Goal: Task Accomplishment & Management: Complete application form

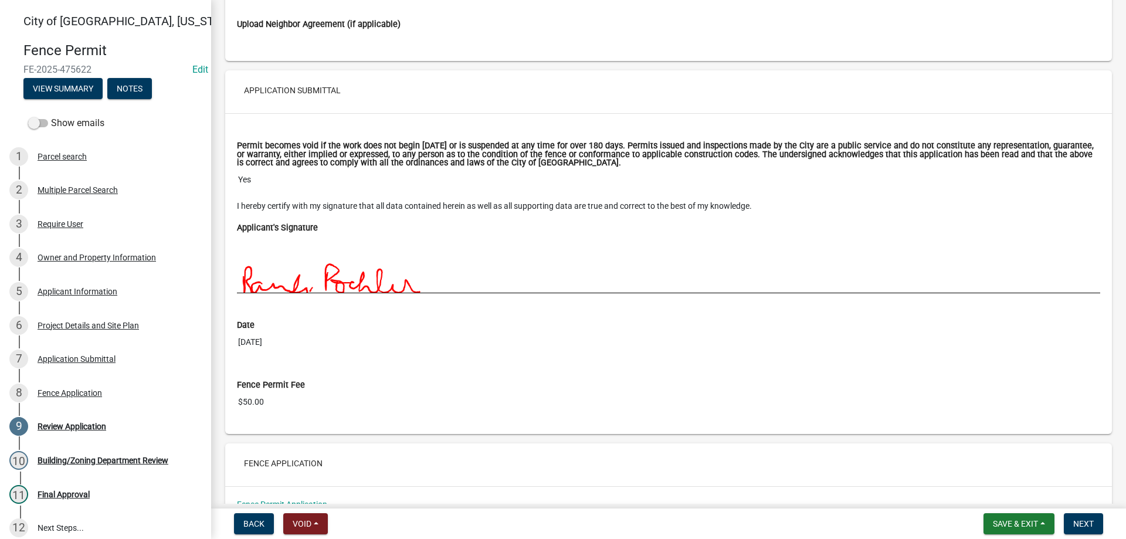
scroll to position [3675, 0]
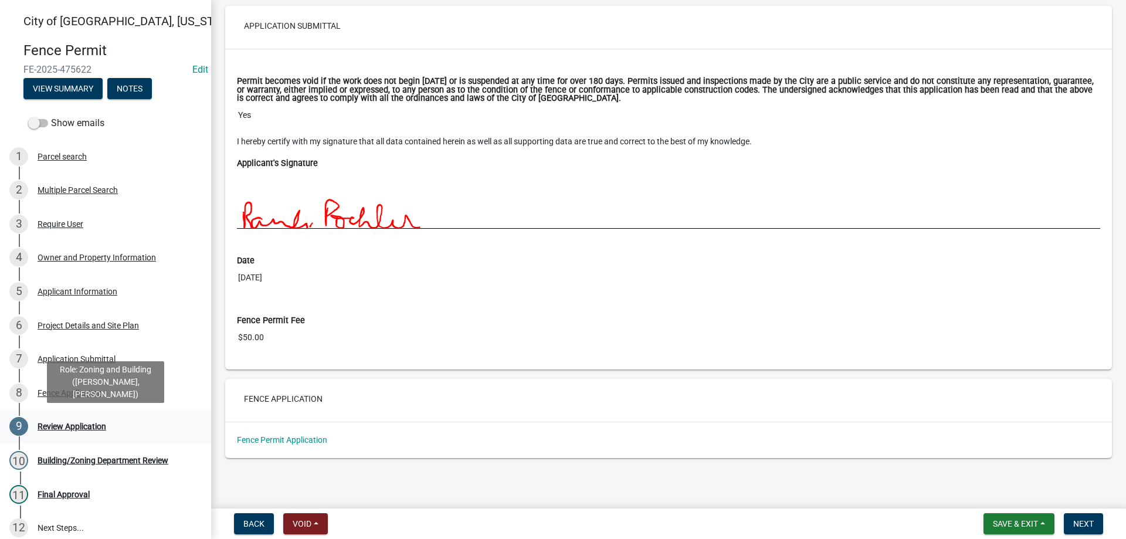
click at [62, 422] on div "Review Application" at bounding box center [72, 426] width 69 height 8
click at [1091, 520] on span "Next" at bounding box center [1083, 523] width 21 height 9
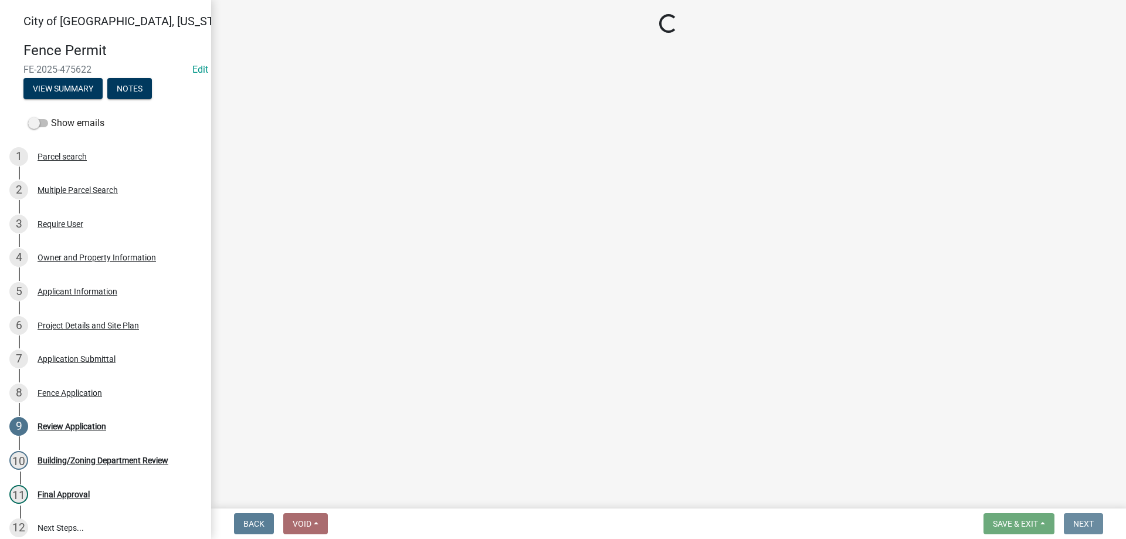
scroll to position [0, 0]
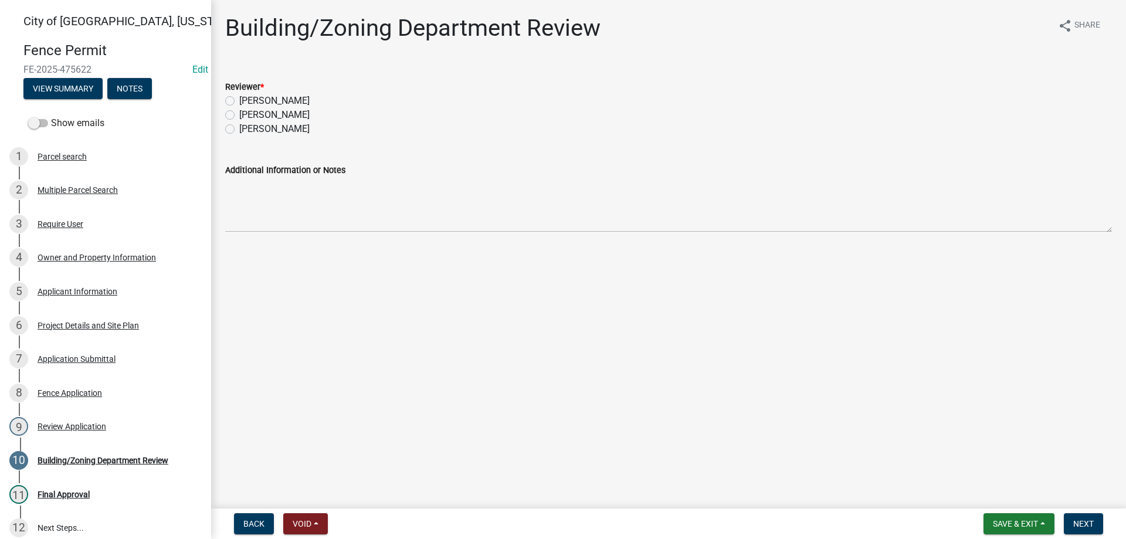
click at [239, 128] on label "[PERSON_NAME]" at bounding box center [274, 129] width 70 height 14
click at [239, 128] on input "[PERSON_NAME]" at bounding box center [243, 126] width 8 height 8
radio input "true"
click at [1074, 515] on button "Next" at bounding box center [1083, 523] width 39 height 21
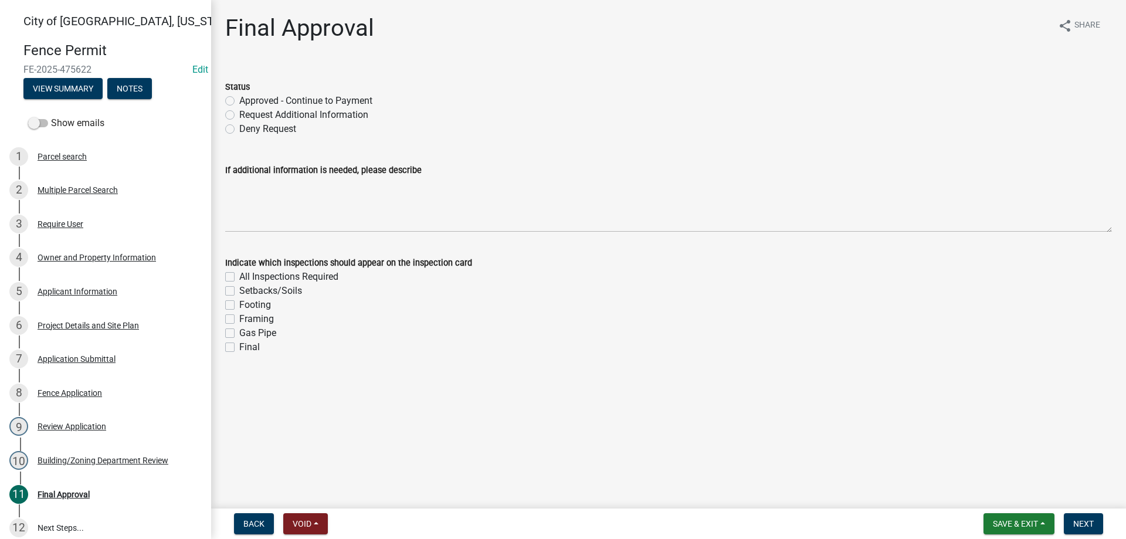
click at [239, 99] on label "Approved - Continue to Payment" at bounding box center [305, 101] width 133 height 14
click at [239, 99] on input "Approved - Continue to Payment" at bounding box center [243, 98] width 8 height 8
radio input "true"
click at [239, 347] on label "Final" at bounding box center [249, 347] width 21 height 14
click at [239, 347] on input "Final" at bounding box center [243, 344] width 8 height 8
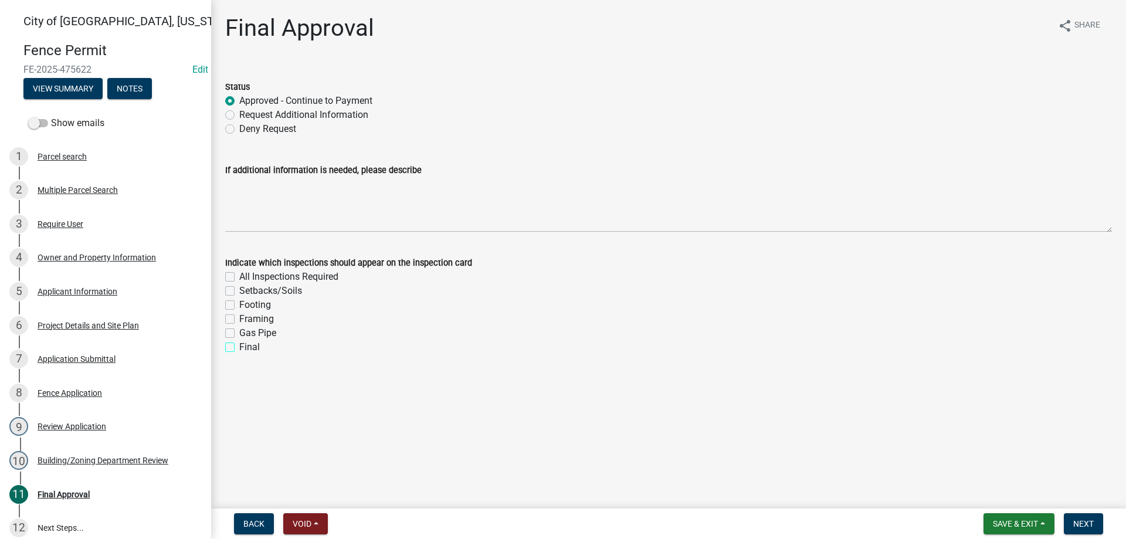
checkbox input "true"
checkbox input "false"
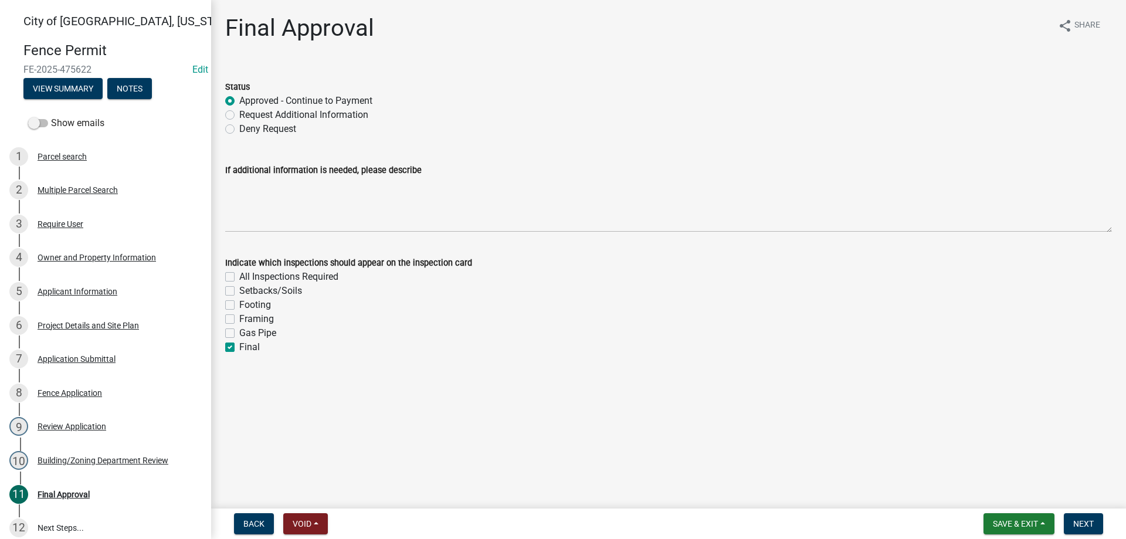
checkbox input "false"
checkbox input "true"
click at [239, 291] on label "Setbacks/Soils" at bounding box center [270, 291] width 63 height 14
click at [239, 291] on input "Setbacks/Soils" at bounding box center [243, 288] width 8 height 8
checkbox input "true"
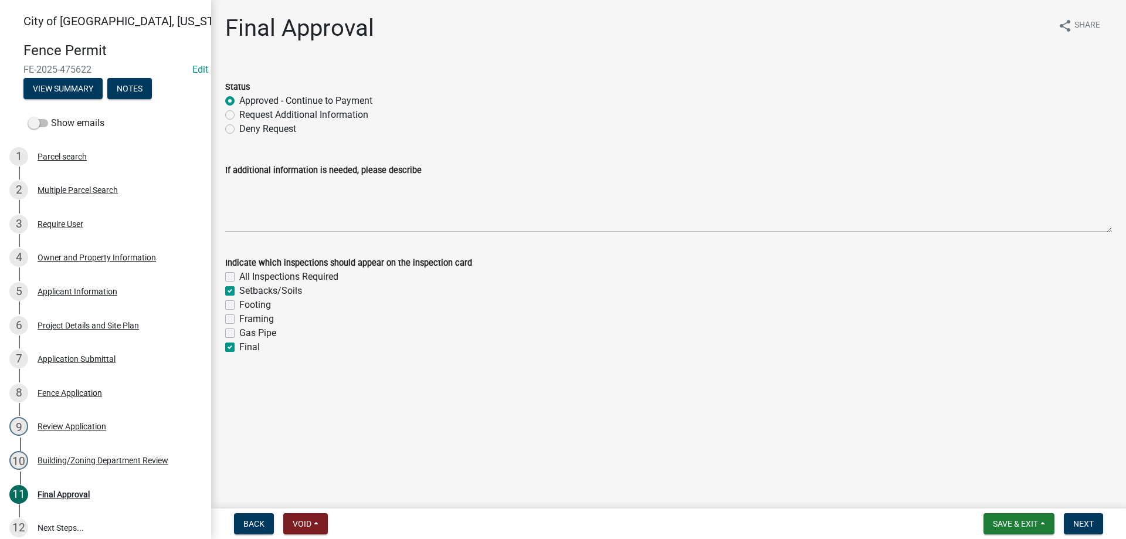
checkbox input "false"
checkbox input "true"
checkbox input "false"
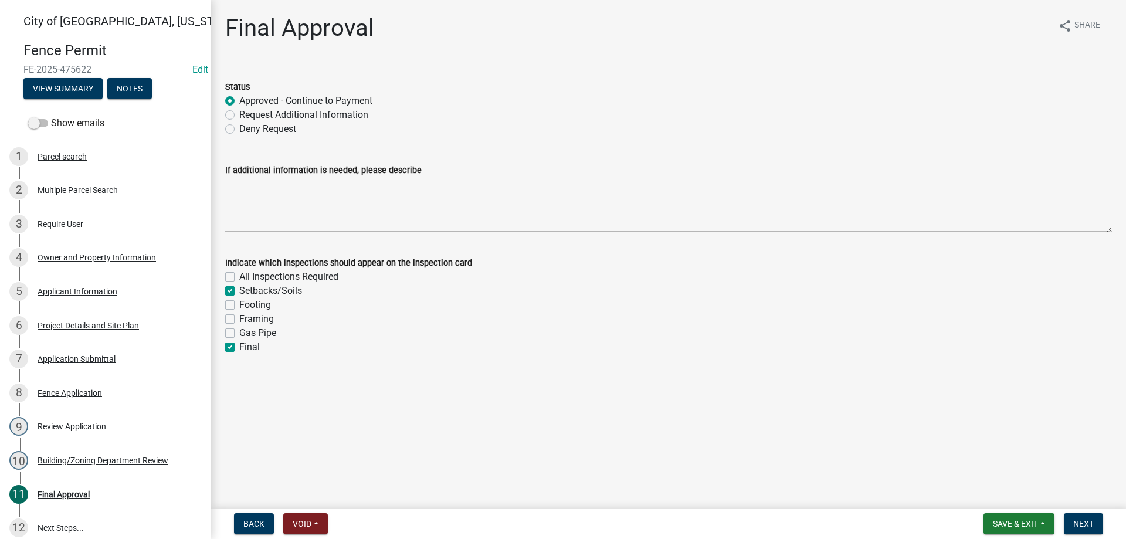
checkbox input "true"
click at [1091, 523] on span "Next" at bounding box center [1083, 523] width 21 height 9
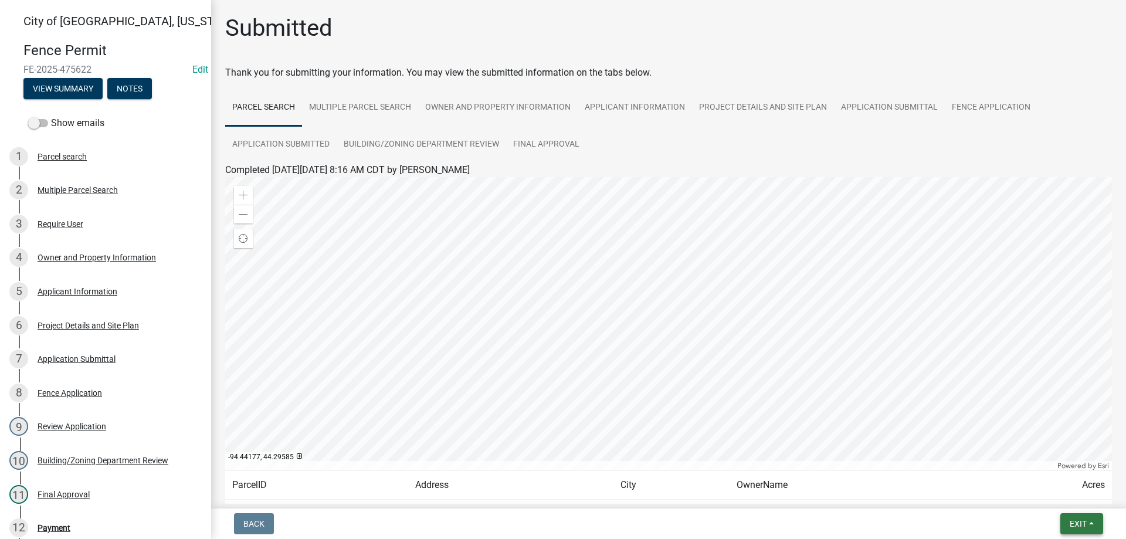
click at [1067, 524] on button "Exit" at bounding box center [1081, 523] width 43 height 21
click at [1051, 497] on button "Save & Exit" at bounding box center [1056, 493] width 94 height 28
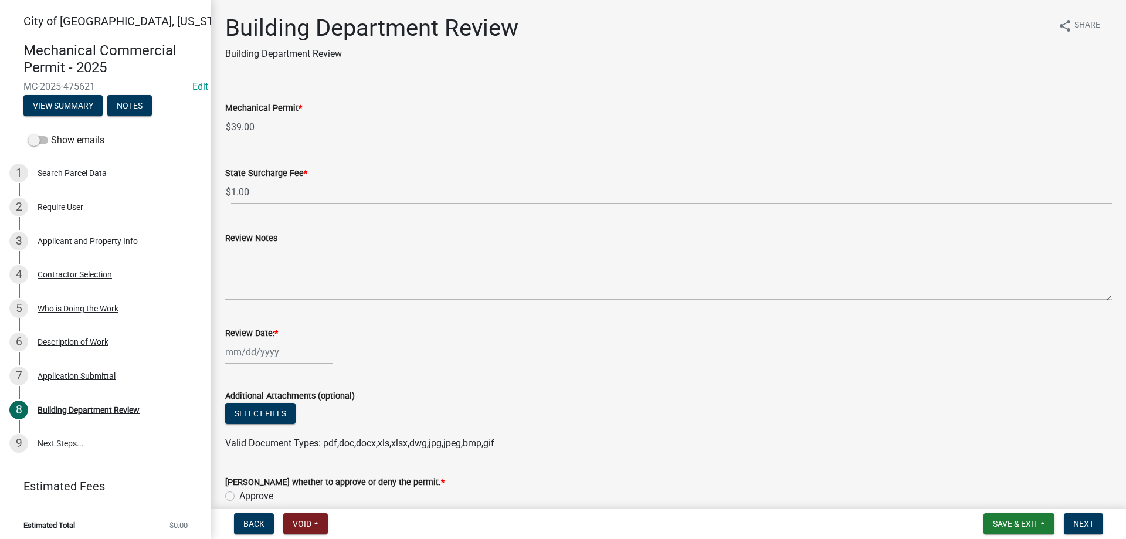
scroll to position [67, 0]
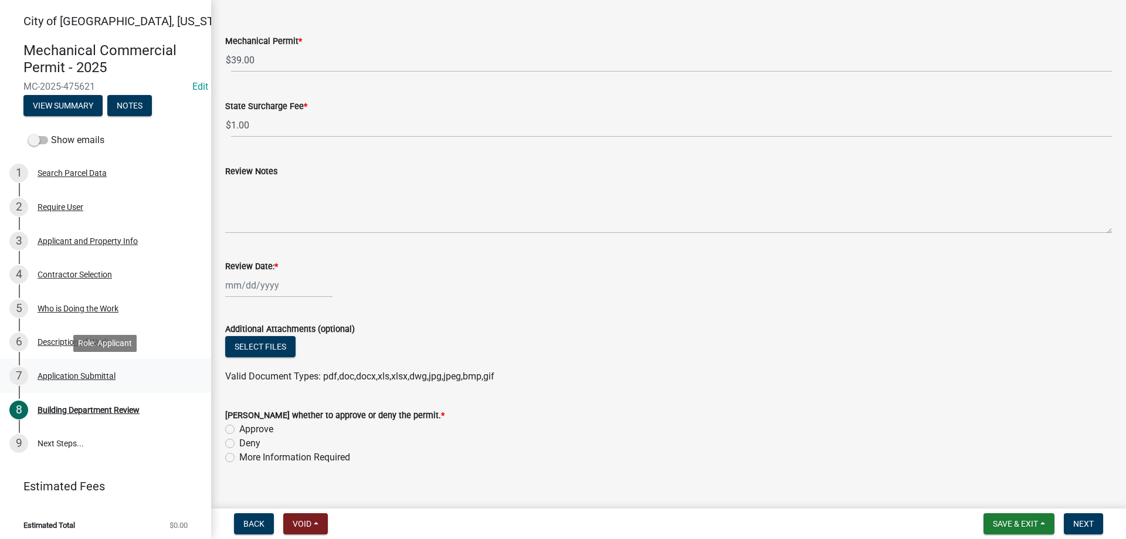
click at [97, 377] on div "Application Submittal" at bounding box center [77, 376] width 78 height 8
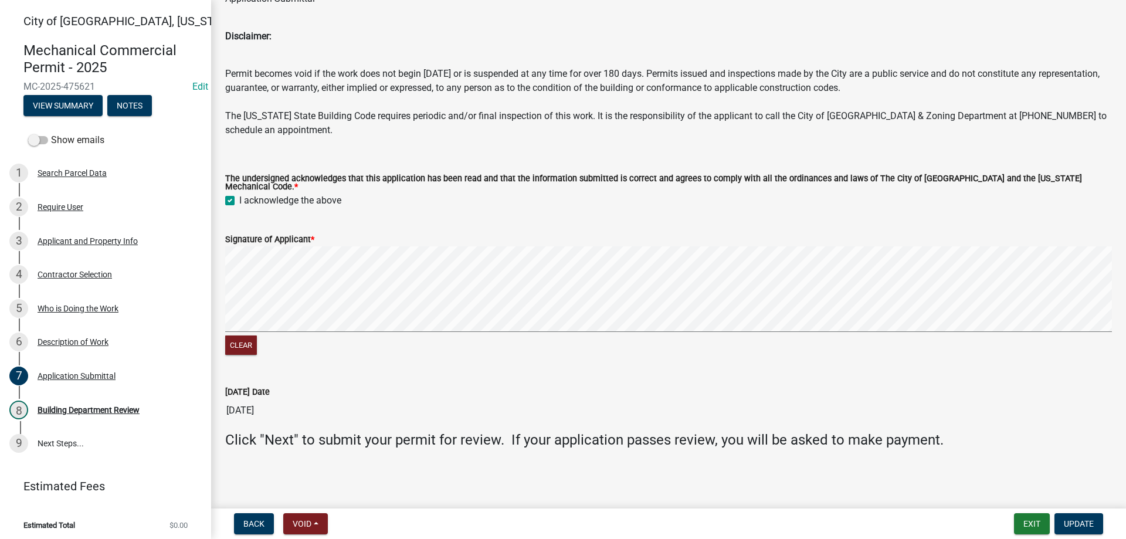
scroll to position [0, 0]
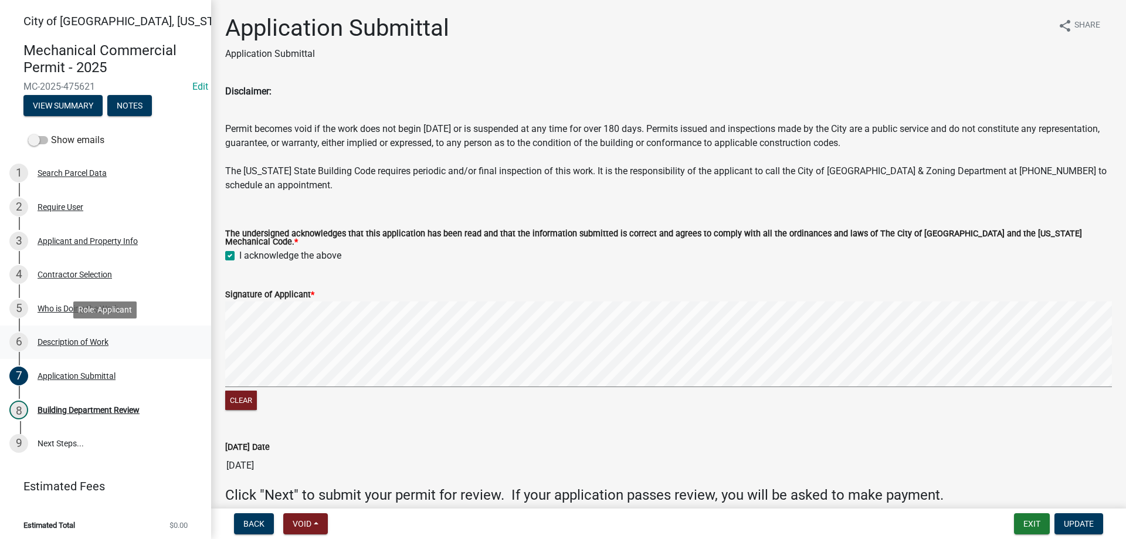
click at [76, 339] on div "Description of Work" at bounding box center [73, 342] width 71 height 8
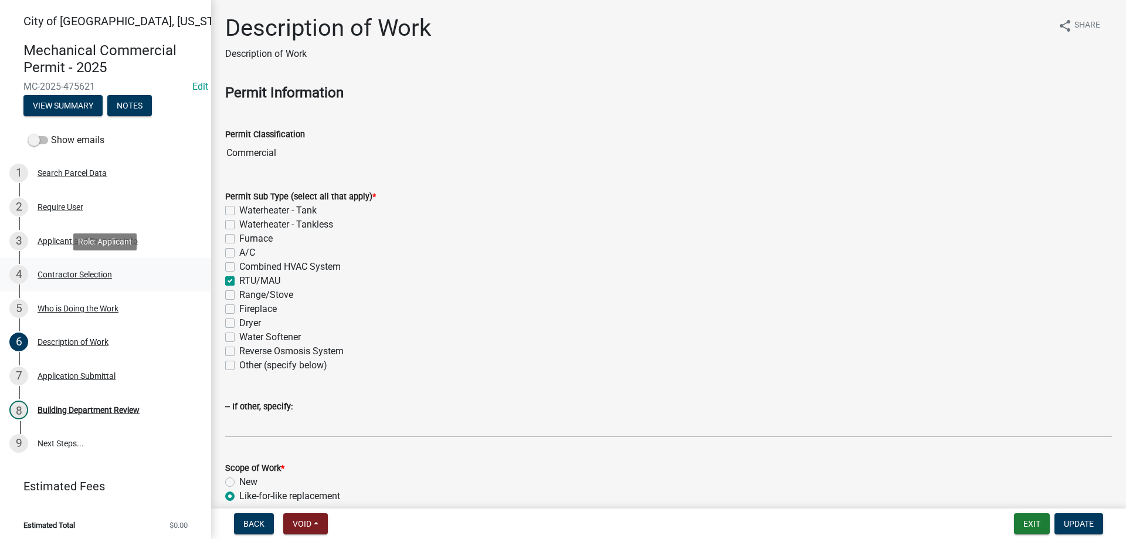
click at [86, 273] on div "Contractor Selection" at bounding box center [75, 274] width 74 height 8
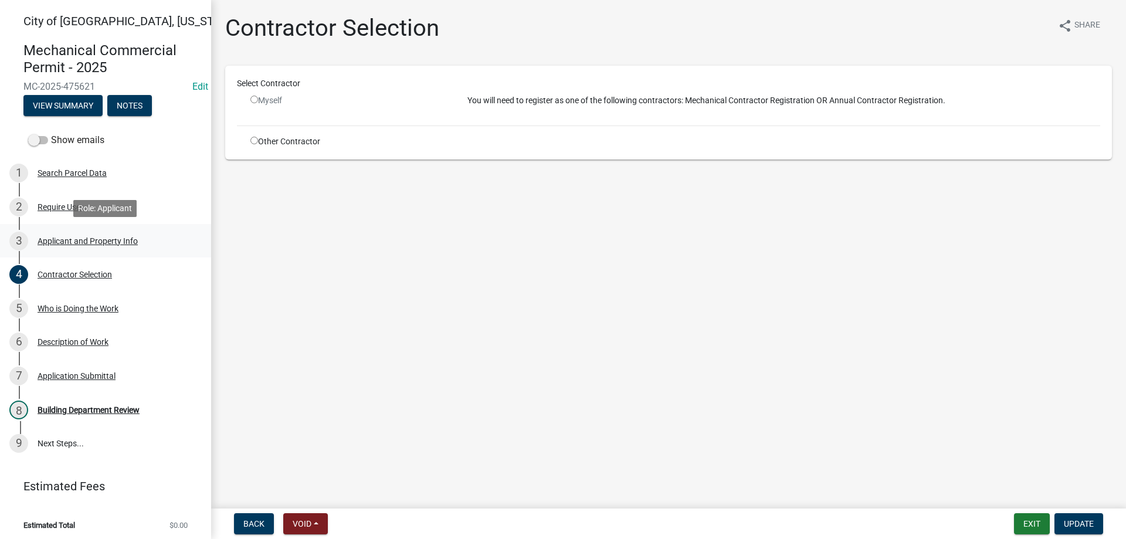
click at [67, 242] on div "Applicant and Property Info" at bounding box center [88, 241] width 100 height 8
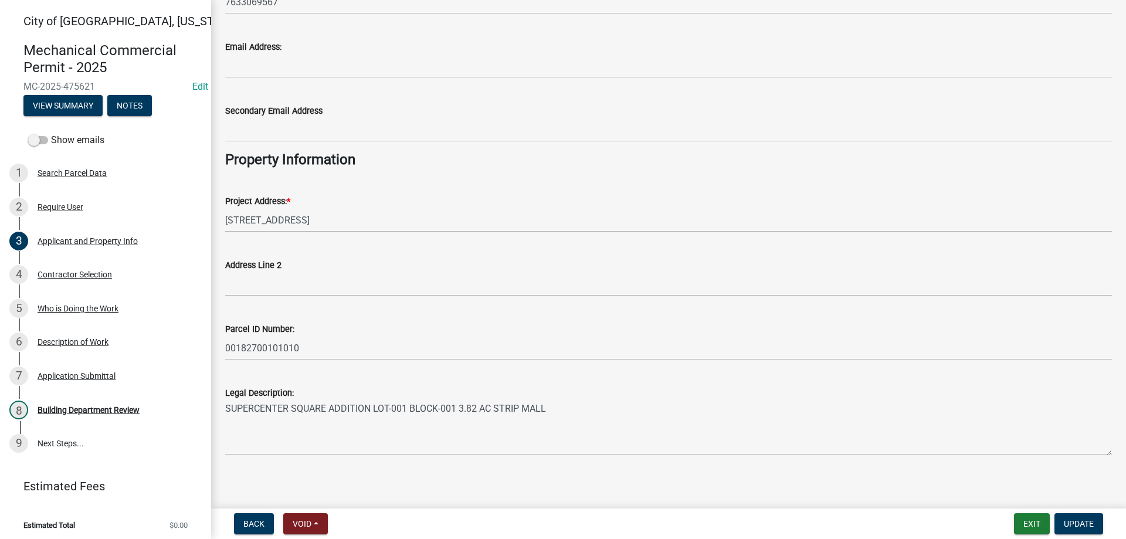
scroll to position [222, 0]
